Goal: Task Accomplishment & Management: Use online tool/utility

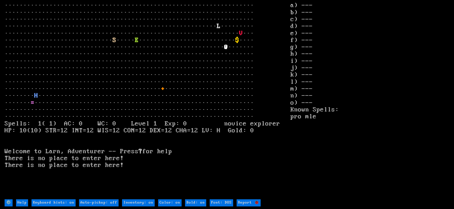
click at [217, 204] on DOS "Font: DOS" at bounding box center [221, 203] width 23 height 7
type DOS "Font: modern"
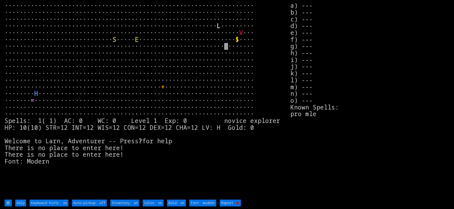
click at [94, 203] on off "Auto-pickup: off" at bounding box center [89, 203] width 35 height 7
type off "Auto-pickup: on"
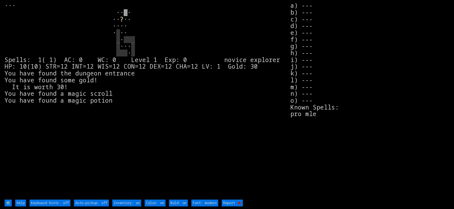
click at [90, 203] on off "Auto-pickup: off" at bounding box center [91, 203] width 35 height 7
type off "Auto-pickup: on"
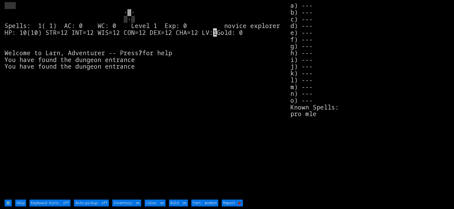
click at [85, 202] on off "Auto-pickup: off" at bounding box center [91, 203] width 35 height 7
type off "Auto-pickup: on"
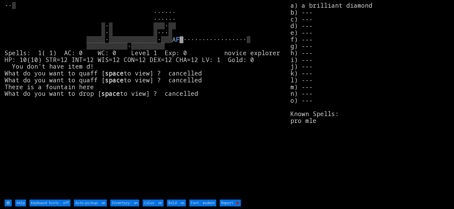
click at [65, 203] on off "Keyboard hints: off" at bounding box center [49, 203] width 41 height 7
type off "Keyboard hints: on"
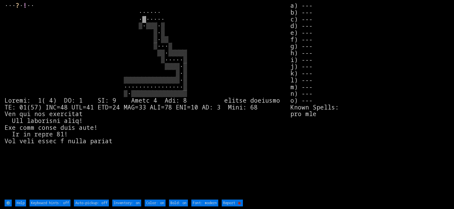
click at [97, 202] on off "Auto-pickup: off" at bounding box center [91, 203] width 35 height 7
type off "Auto-pickup: on"
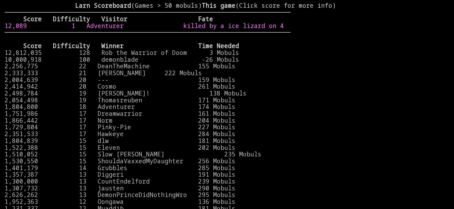
click at [134, 30] on link "12,089 1 Adventurer killed by a ice lizard on 4" at bounding box center [144, 25] width 279 height 8
